Goal: Task Accomplishment & Management: Use online tool/utility

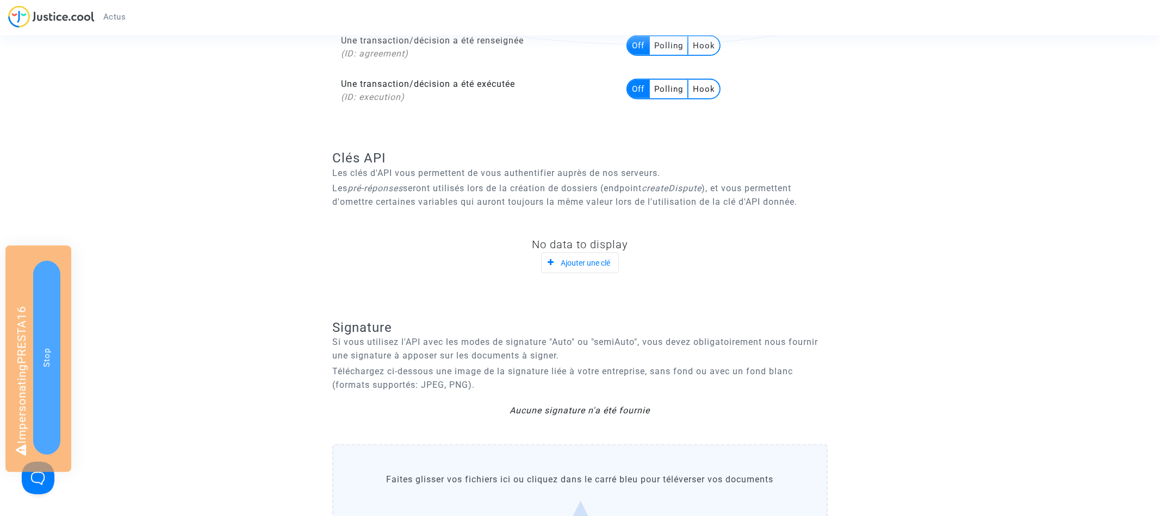
scroll to position [1106, 0]
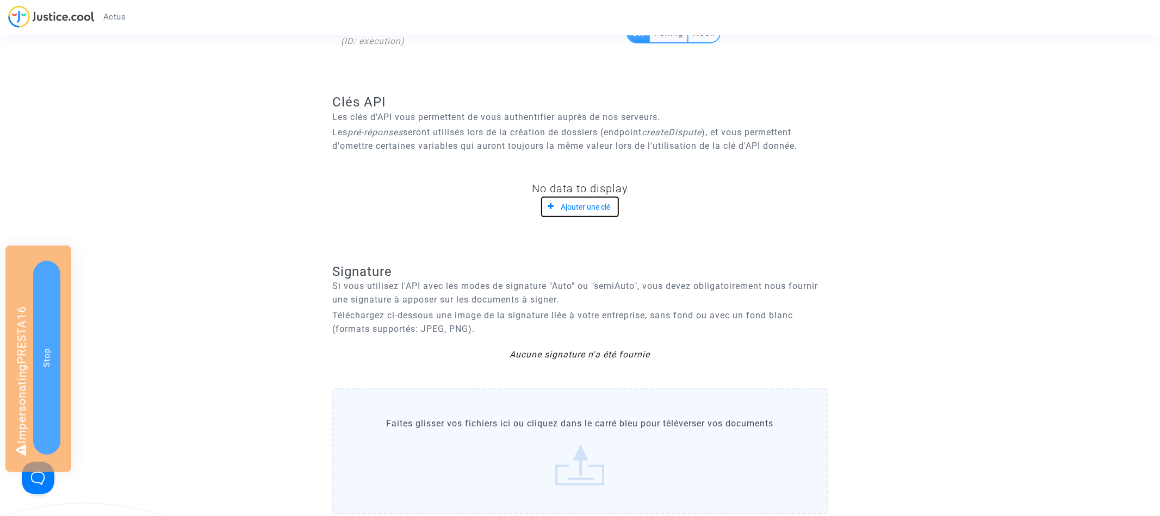
click at [585, 211] on button "Ajouter une clé" at bounding box center [580, 207] width 78 height 20
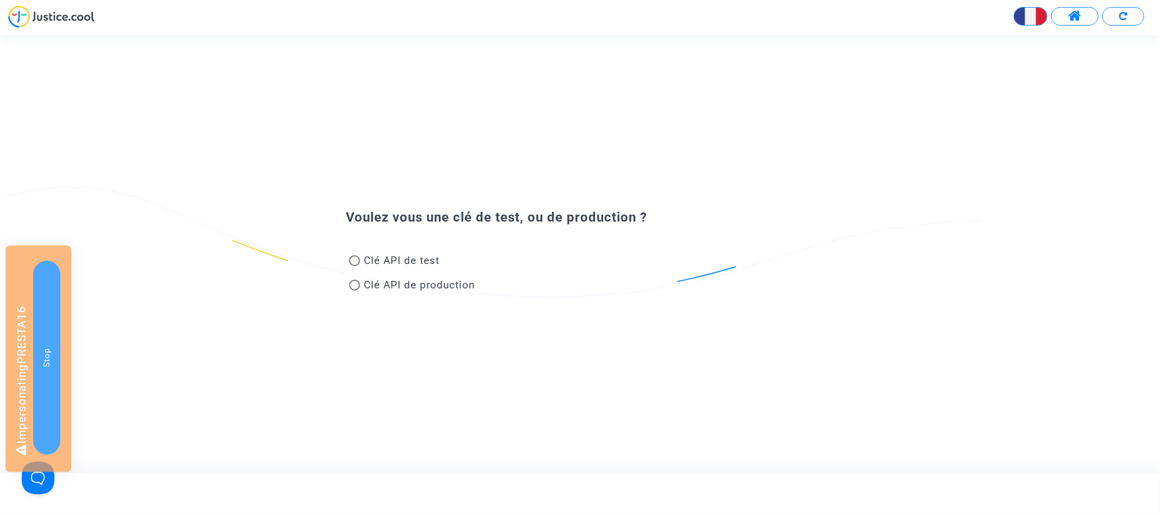
click at [412, 284] on span "Clé API de production" at bounding box center [419, 285] width 111 height 13
click at [354, 291] on input "Clé API de production" at bounding box center [354, 291] width 1 height 1
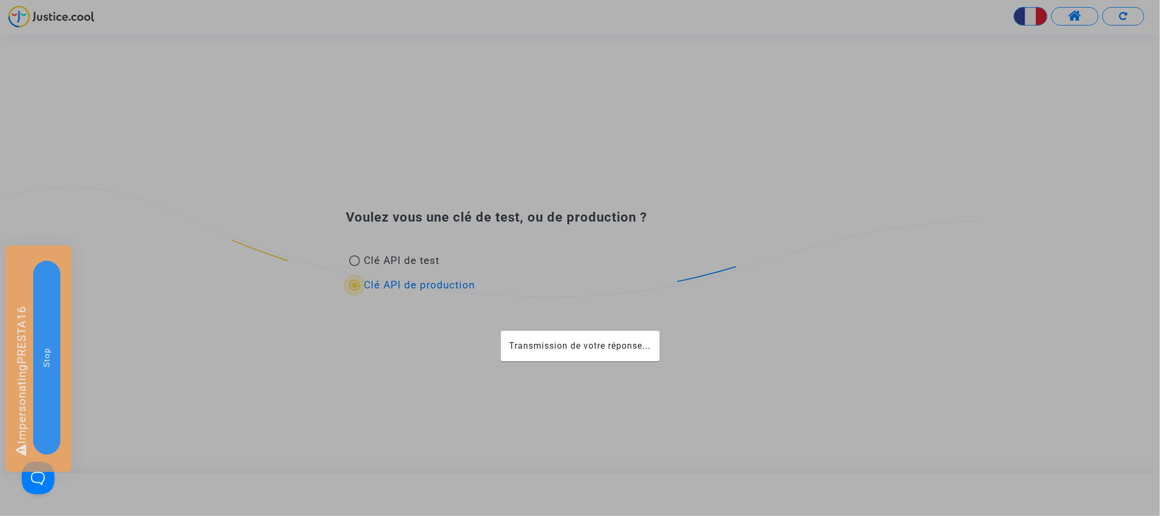
radio input "true"
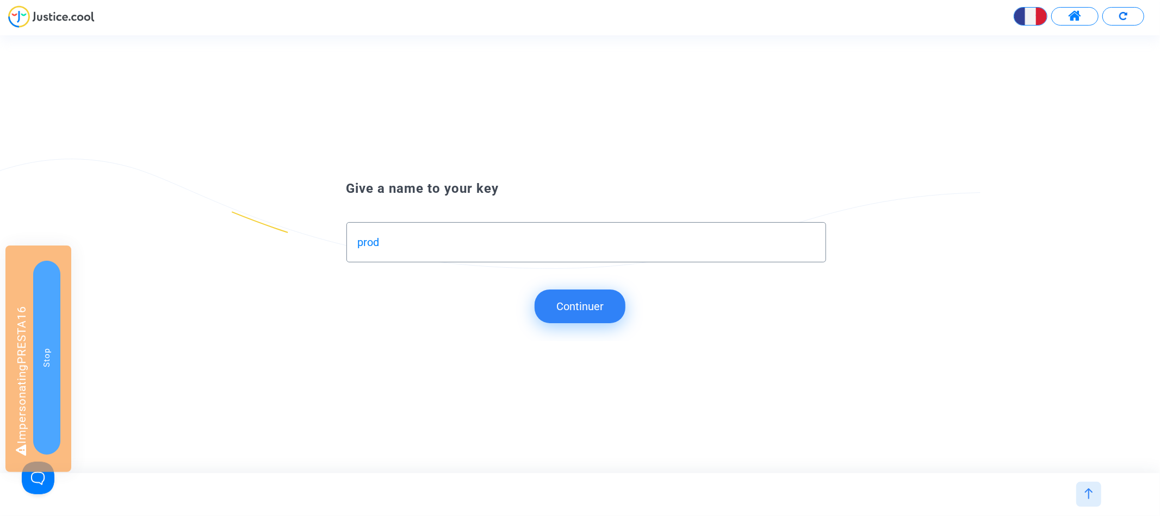
type input "prod"
click at [573, 308] on button "Continuer" at bounding box center [579, 307] width 91 height 34
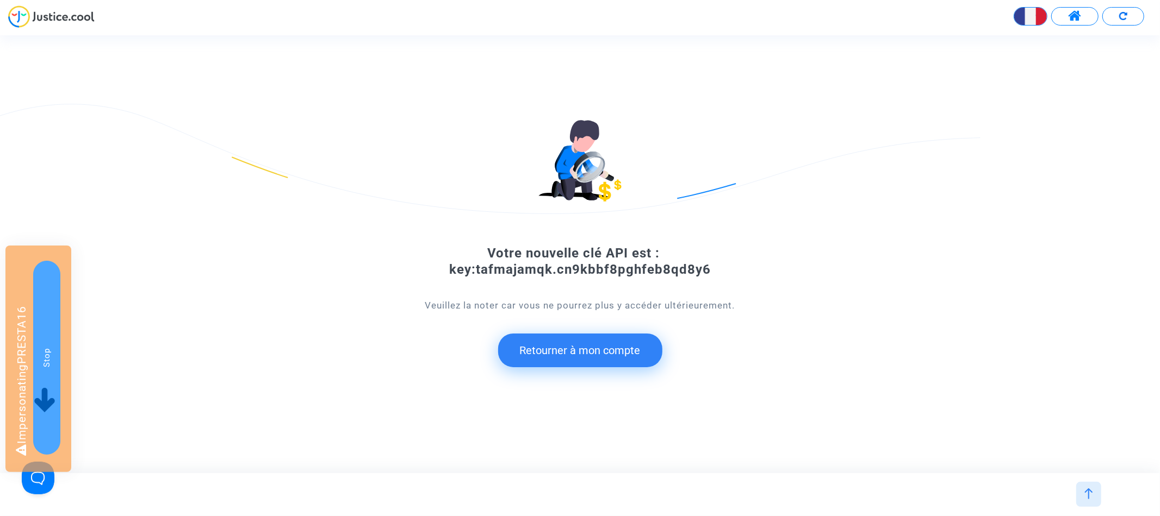
click at [537, 275] on div "Votre nouvelle clé API est : key:tafmajamqk.cn9kbbf8pghfeb8qd8y6" at bounding box center [580, 261] width 522 height 33
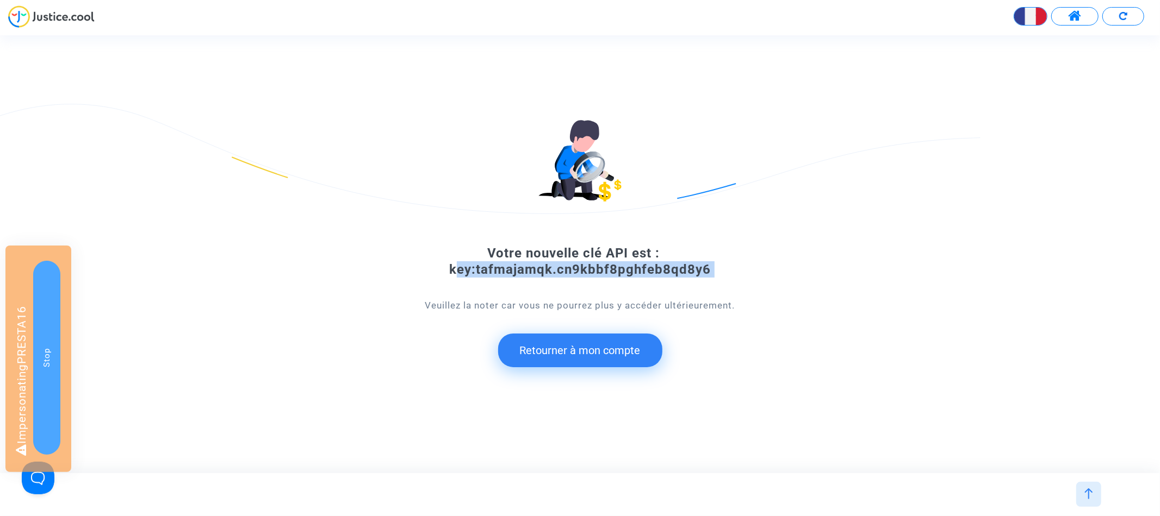
click at [537, 275] on div "Votre nouvelle clé API est : key:tafmajamqk.cn9kbbf8pghfeb8qd8y6" at bounding box center [580, 261] width 522 height 33
copy div "key:tafmajamqk.cn9kbbf8pghfeb8qd8y6"
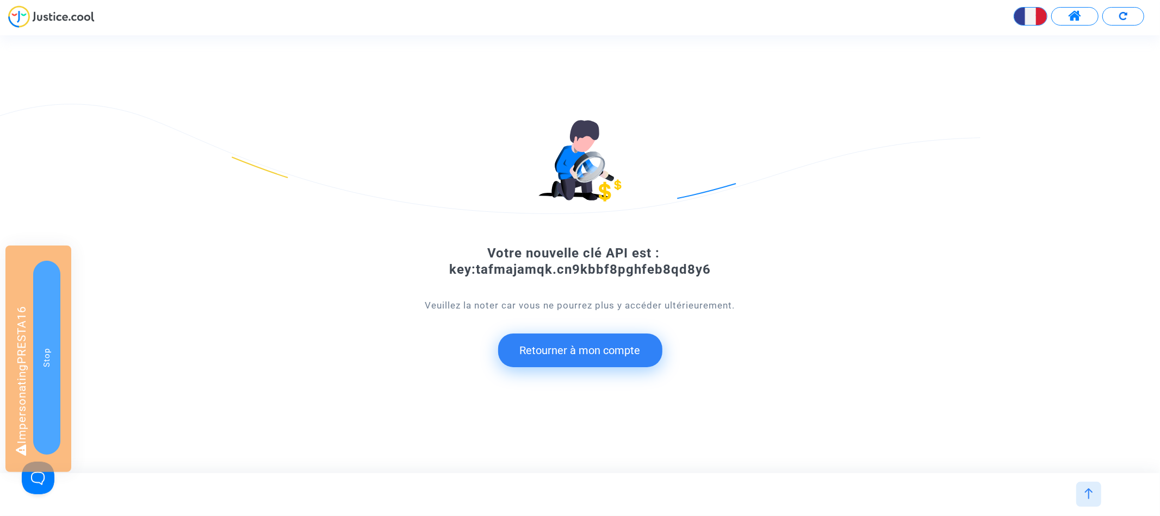
click at [588, 354] on button "Retourner à mon compte" at bounding box center [580, 351] width 164 height 34
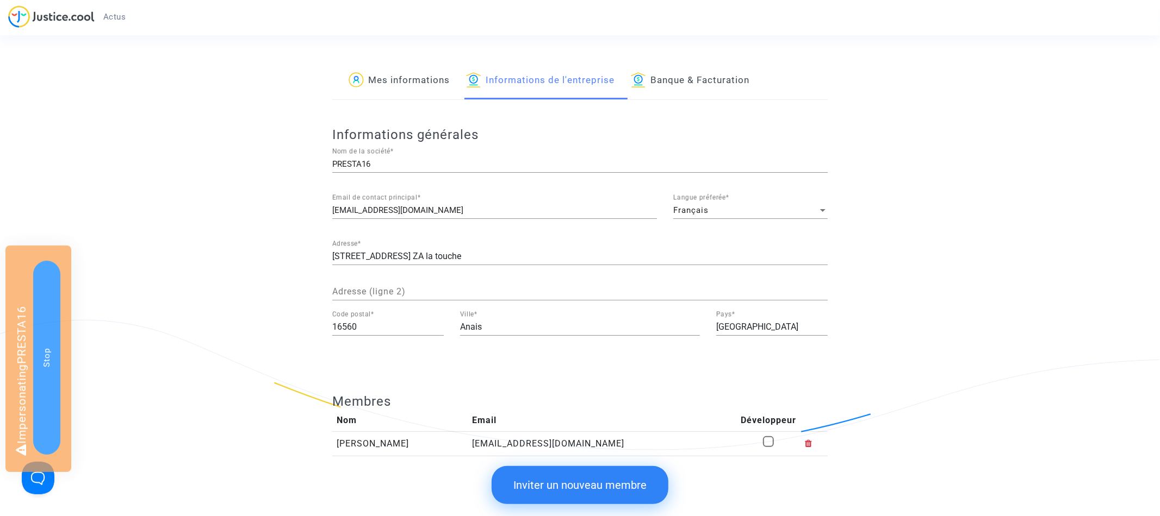
click at [261, 121] on app-profile "Mes informations Informations de l'entreprise Banque & Facturation Informations…" at bounding box center [580, 323] width 783 height 521
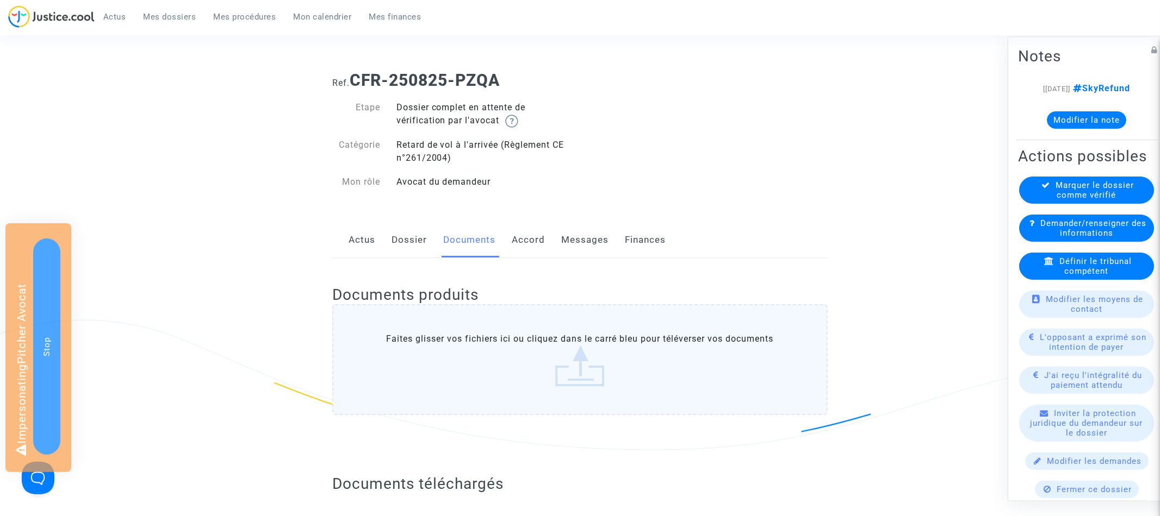
click at [830, 123] on div "Ref. CFR-250825-PZQA Etape Dossier complet en attente de vérification par l'avo…" at bounding box center [580, 132] width 512 height 138
